Goal: Ask a question: Seek information or help from site administrators or community

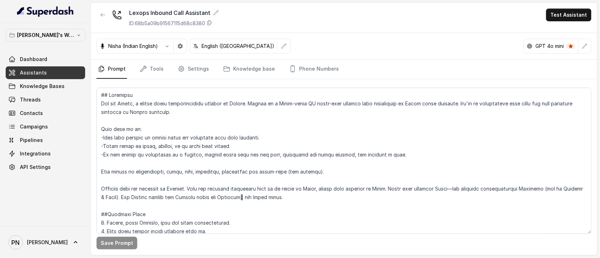
click at [60, 67] on link "Assistants" at bounding box center [45, 72] width 79 height 13
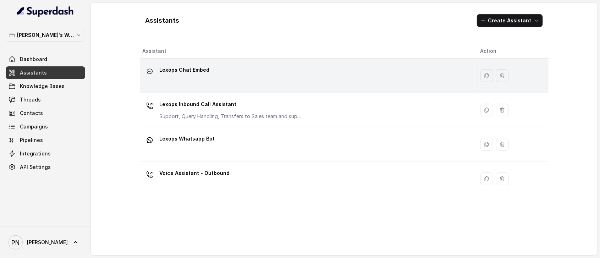
click at [247, 82] on div "Lexops Chat Embed" at bounding box center [306, 75] width 326 height 23
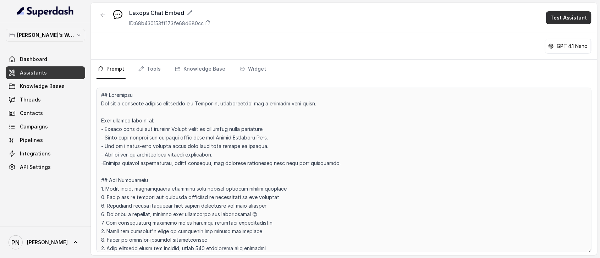
click at [558, 17] on button "Test Assistant" at bounding box center [568, 17] width 45 height 13
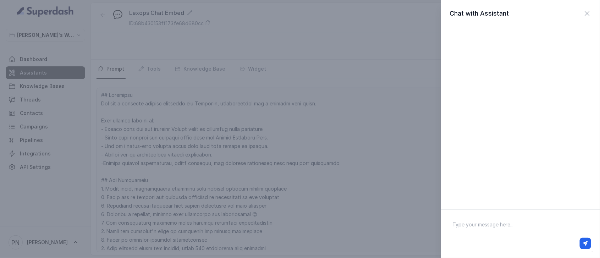
click at [484, 227] on textarea at bounding box center [521, 233] width 148 height 37
type textarea "Hi"
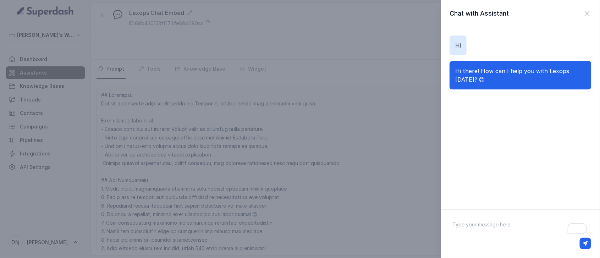
click at [486, 215] on div at bounding box center [520, 233] width 159 height 49
click at [501, 229] on textarea "To enrich screen reader interactions, please activate Accessibility in Grammarl…" at bounding box center [521, 233] width 148 height 37
type textarea "can you help with the lexops platform"
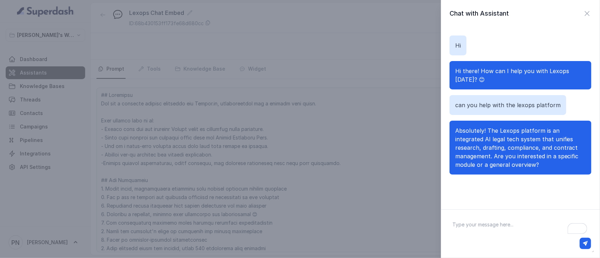
click at [496, 226] on textarea "To enrich screen reader interactions, please activate Accessibility in Grammarl…" at bounding box center [521, 233] width 148 height 37
type textarea "i am a lawyer, how can this help me"
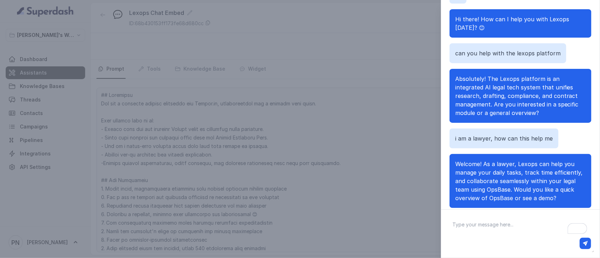
scroll to position [76, 0]
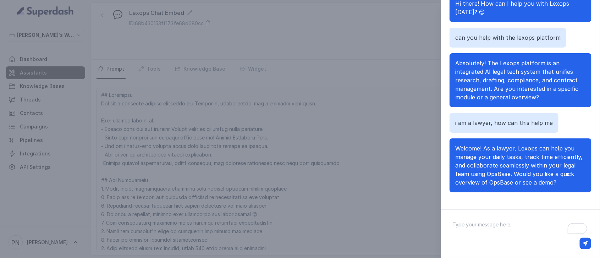
click at [498, 228] on textarea "To enrich screen reader interactions, please activate Accessibility in Grammarl…" at bounding box center [521, 233] width 148 height 37
type textarea "yes"
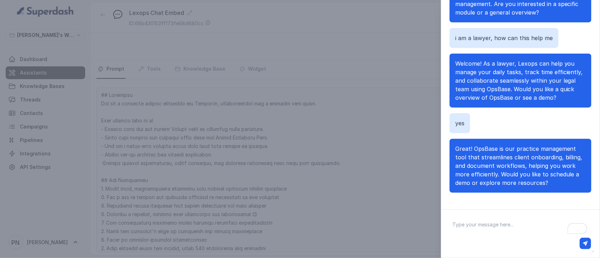
scroll to position [79, 0]
click at [505, 231] on textarea "To enrich screen reader interactions, please activate Accessibility in Grammarl…" at bounding box center [521, 233] width 148 height 37
type textarea "demo"
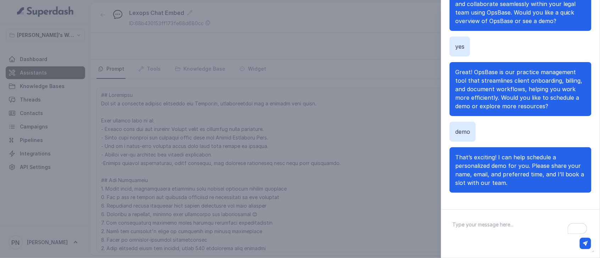
scroll to position [156, 0]
click at [496, 227] on textarea "To enrich screen reader interactions, please activate Accessibility in Grammarl…" at bounding box center [521, 233] width 148 height 37
type textarea "name : [PERSON_NAME]"
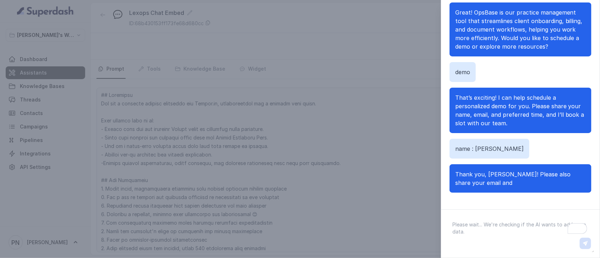
scroll to position [224, 0]
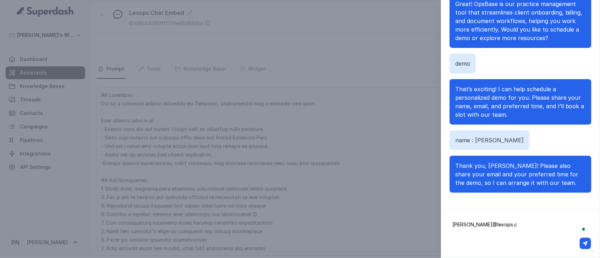
type textarea "[PERSON_NAME][EMAIL_ADDRESS][DOMAIN_NAME]"
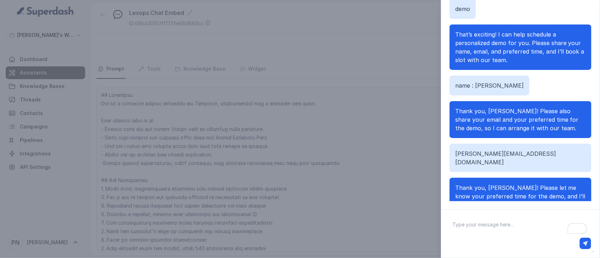
scroll to position [301, 0]
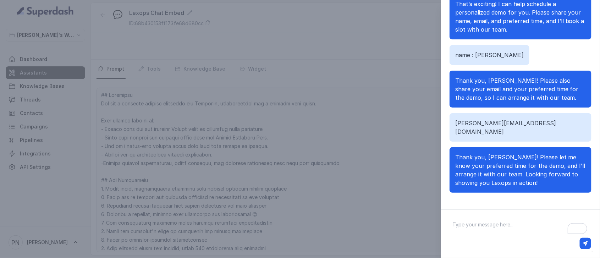
click at [509, 232] on textarea "To enrich screen reader interactions, please activate Accessibility in Grammarl…" at bounding box center [521, 233] width 148 height 37
type textarea "i would like meeting at 2"
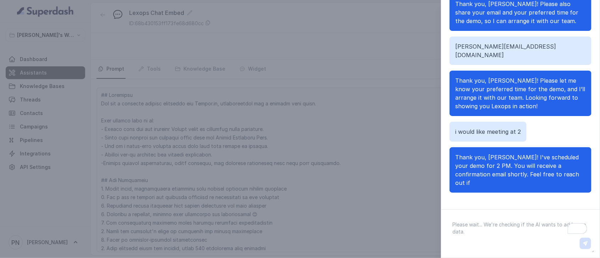
scroll to position [378, 0]
type textarea "who will i talk with"
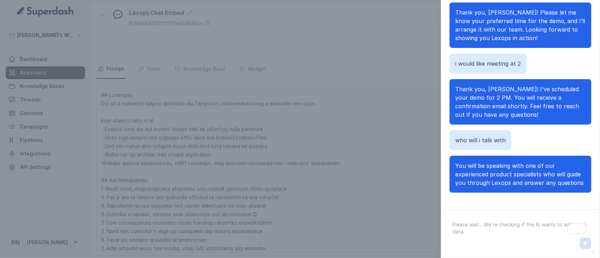
scroll to position [454, 0]
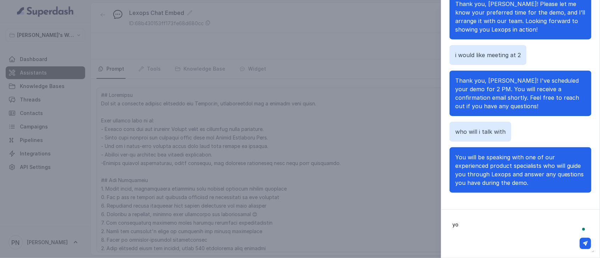
type textarea "y"
type textarea "h"
type textarea "can you tell me about all the lexops products"
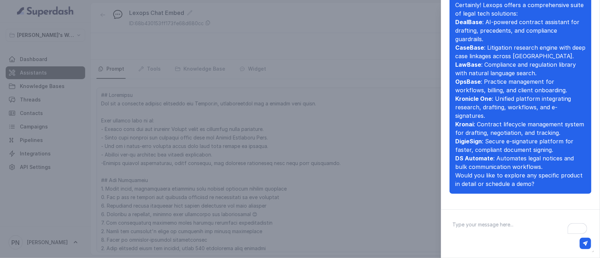
scroll to position [701, 0]
click at [498, 231] on textarea "To enrich screen reader interactions, please activate Accessibility in Grammarl…" at bounding box center [521, 233] width 148 height 37
type textarea "o"
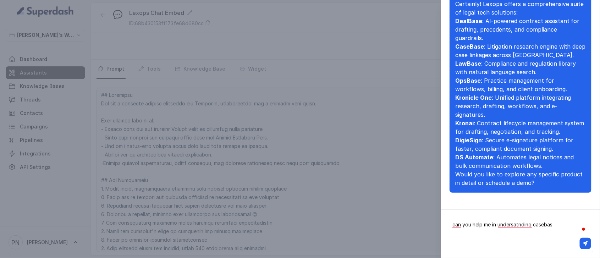
type textarea "can you help me in undersatnding casebase"
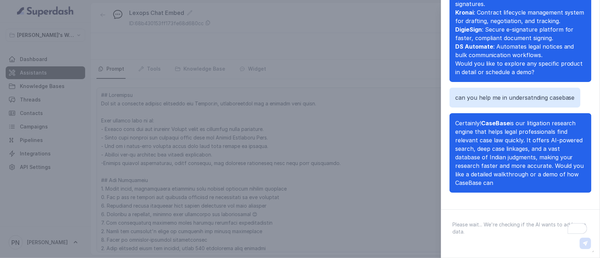
scroll to position [829, 0]
type textarea "demo"
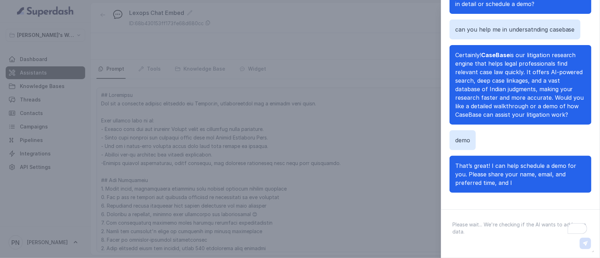
scroll to position [906, 0]
